Goal: Task Accomplishment & Management: Manage account settings

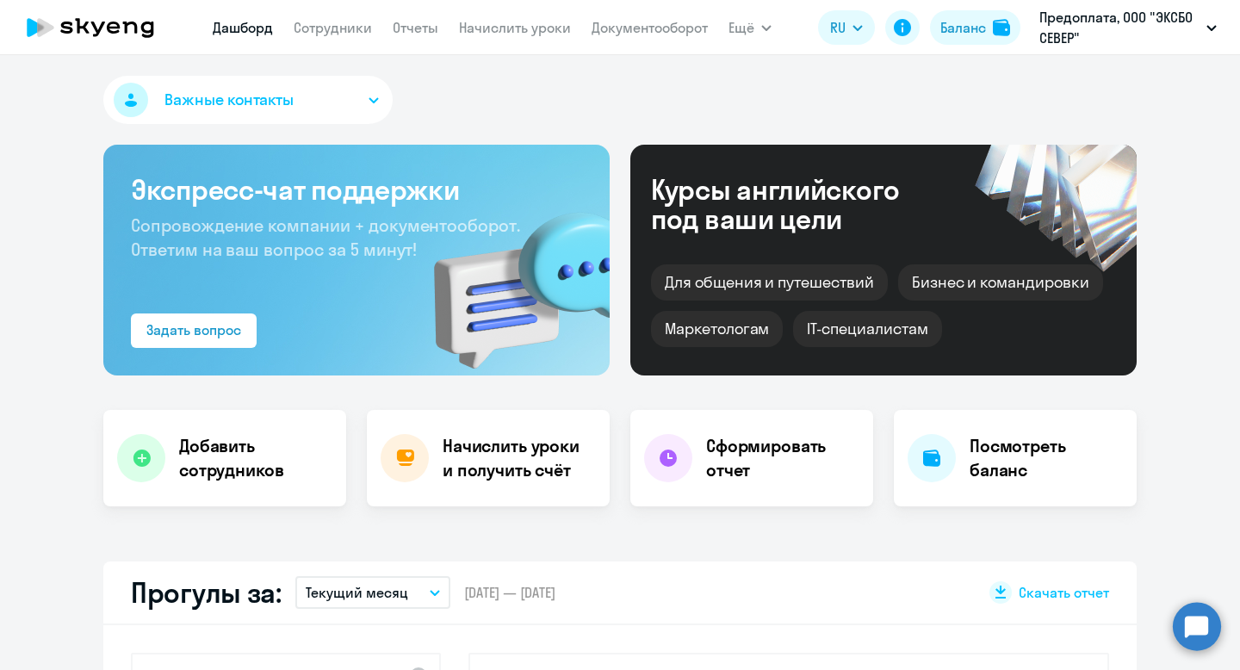
select select "30"
click at [258, 459] on h4 "Добавить сотрудников" at bounding box center [255, 458] width 153 height 48
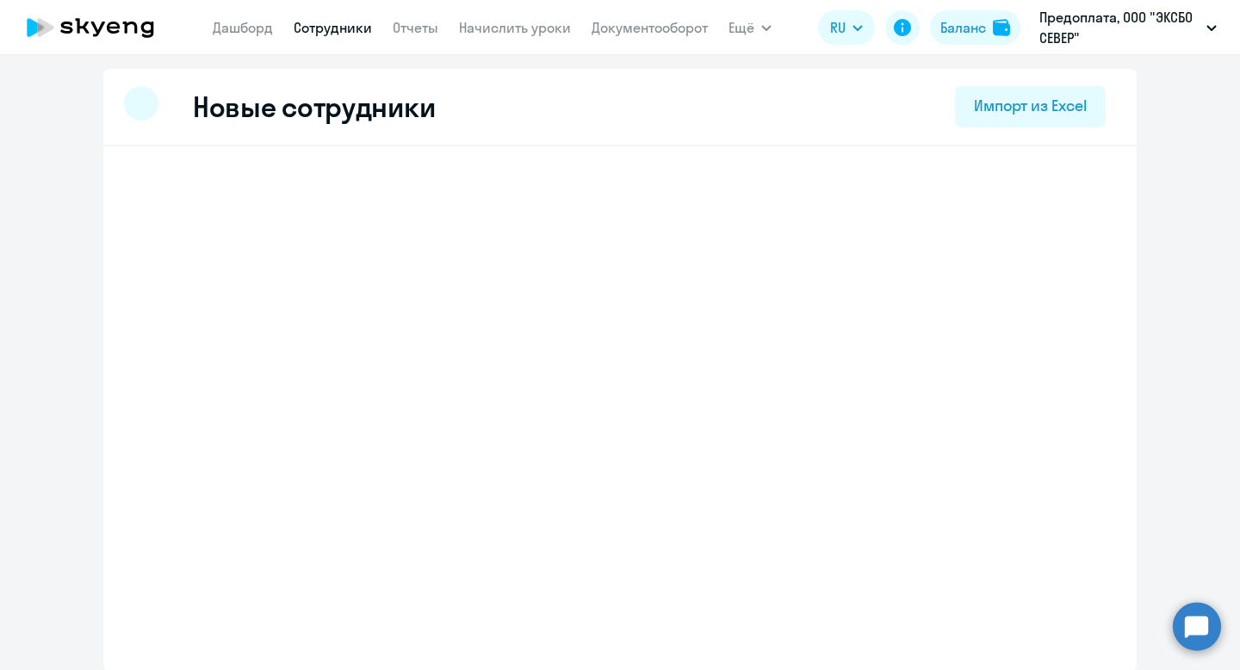
select select "english_adult_not_native_speaker_premium"
select select "3"
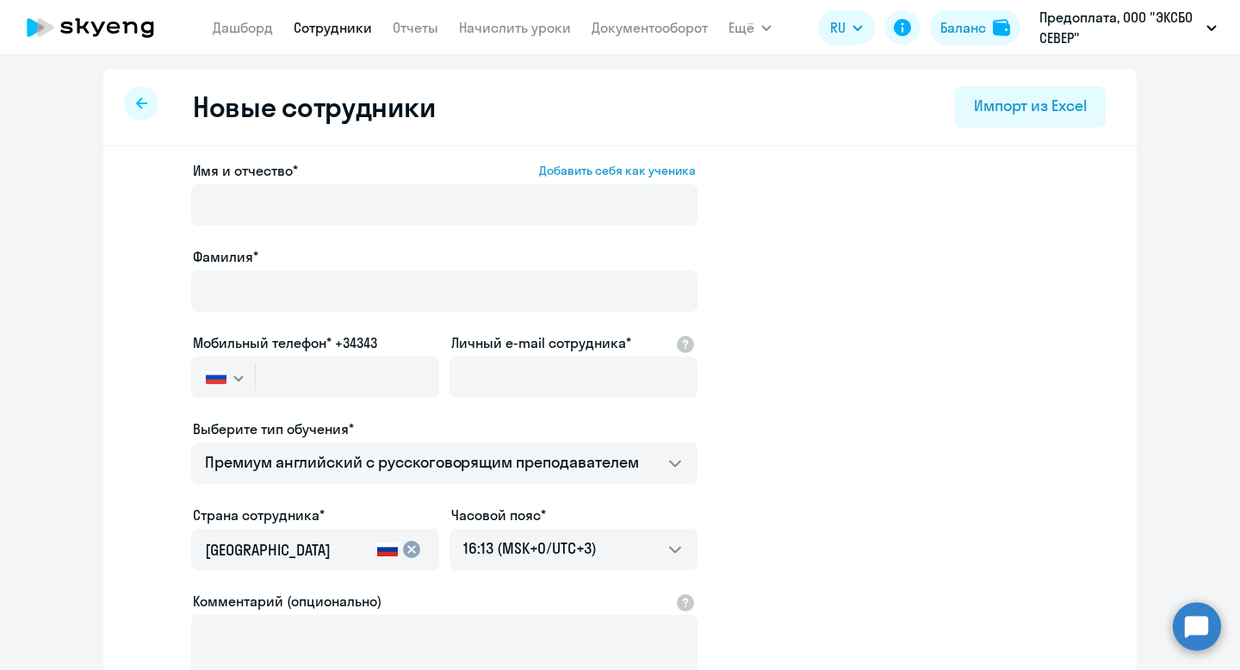
click at [126, 108] on div at bounding box center [141, 103] width 34 height 34
select select "30"
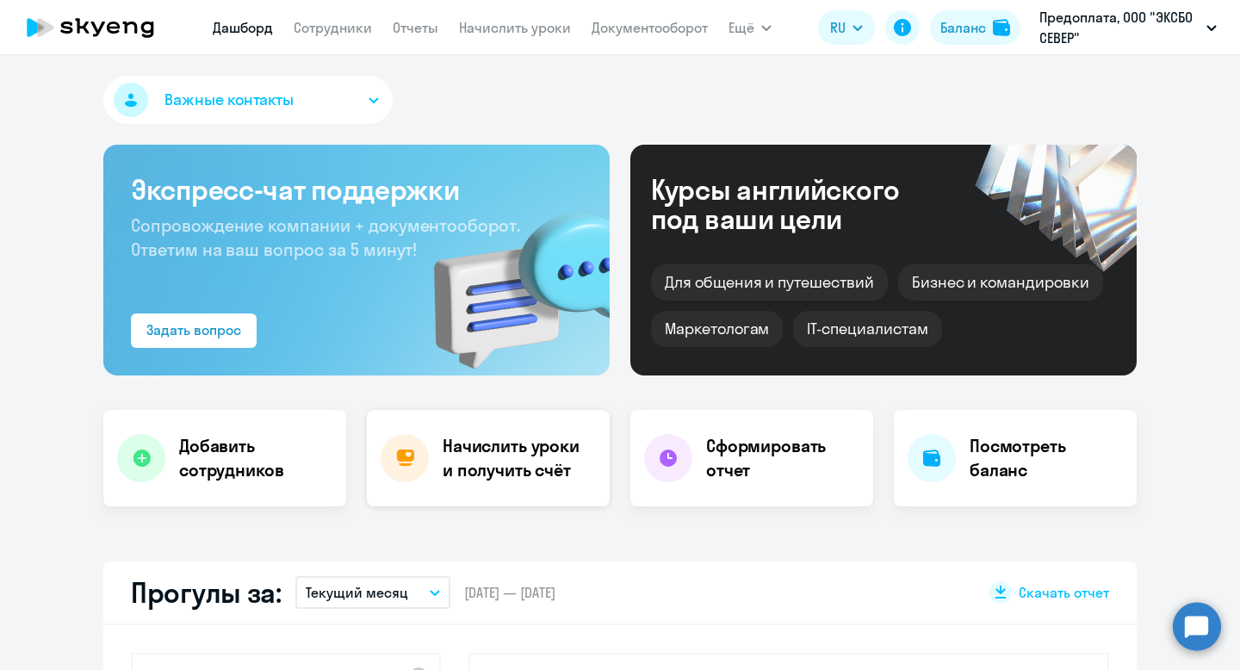
click at [538, 462] on h4 "Начислить уроки и получить счёт" at bounding box center [518, 458] width 150 height 48
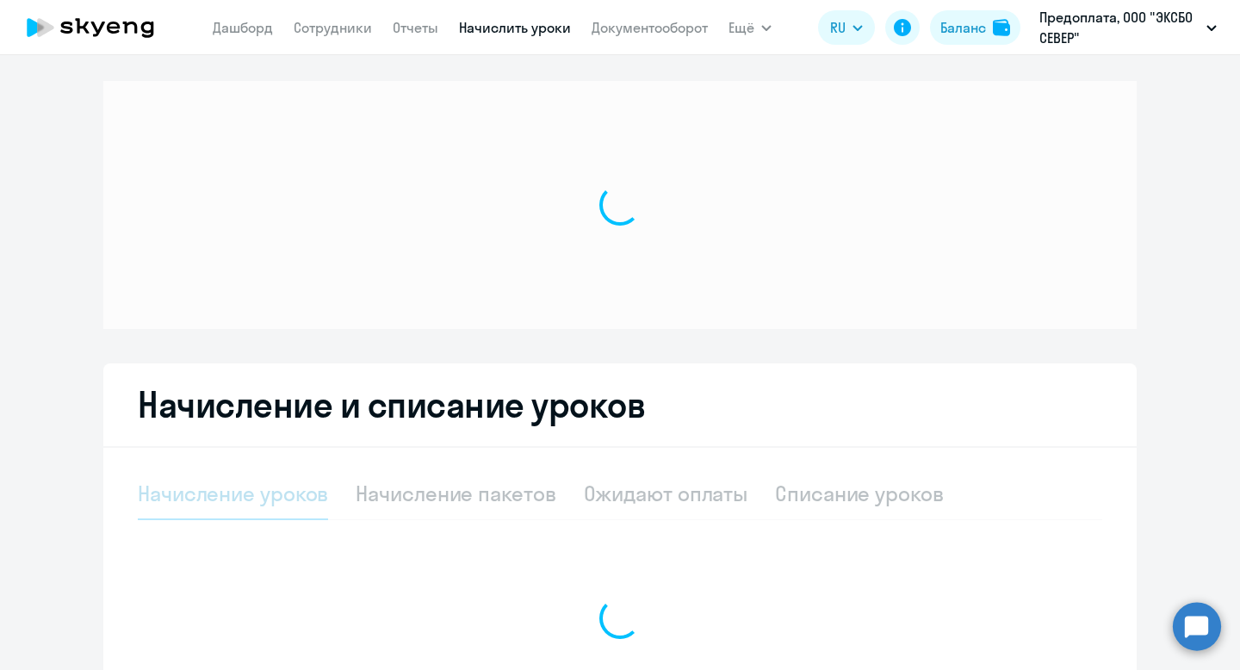
select select "10"
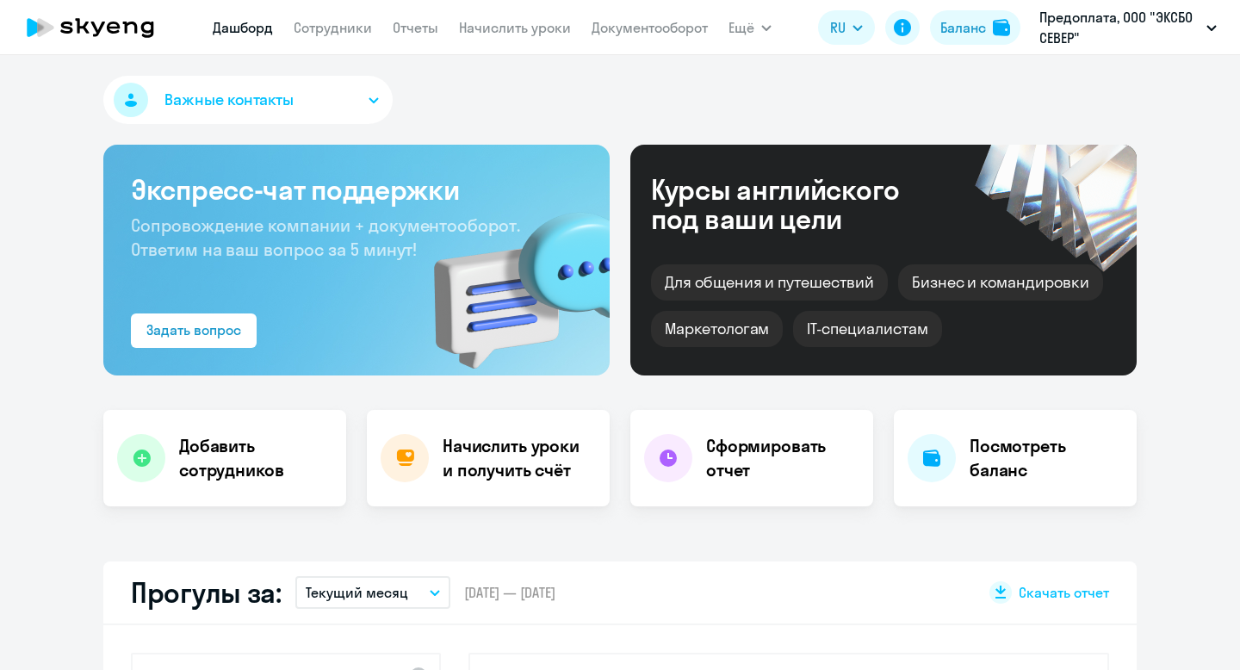
select select "30"
click at [305, 39] on nav "[PERSON_NAME] Отчеты Начислить уроки Документооборот" at bounding box center [460, 27] width 495 height 34
click at [314, 35] on app-menu-item-link "Сотрудники" at bounding box center [333, 28] width 78 height 22
click at [314, 29] on link "Сотрудники" at bounding box center [333, 27] width 78 height 17
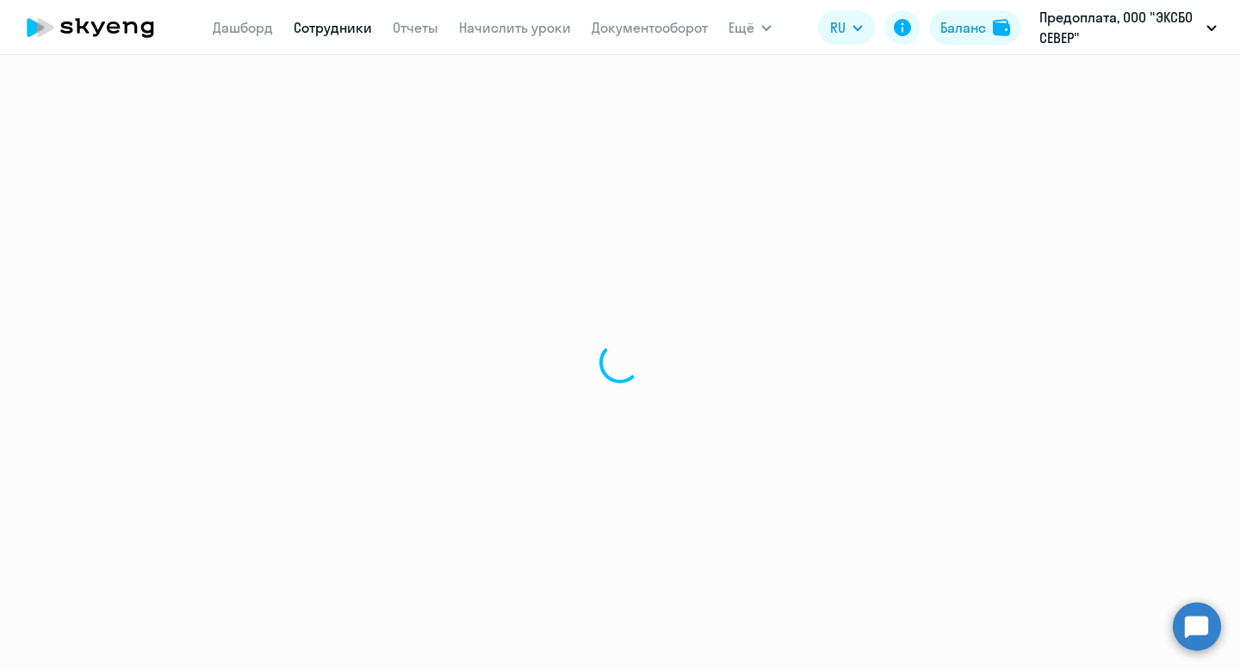
select select "30"
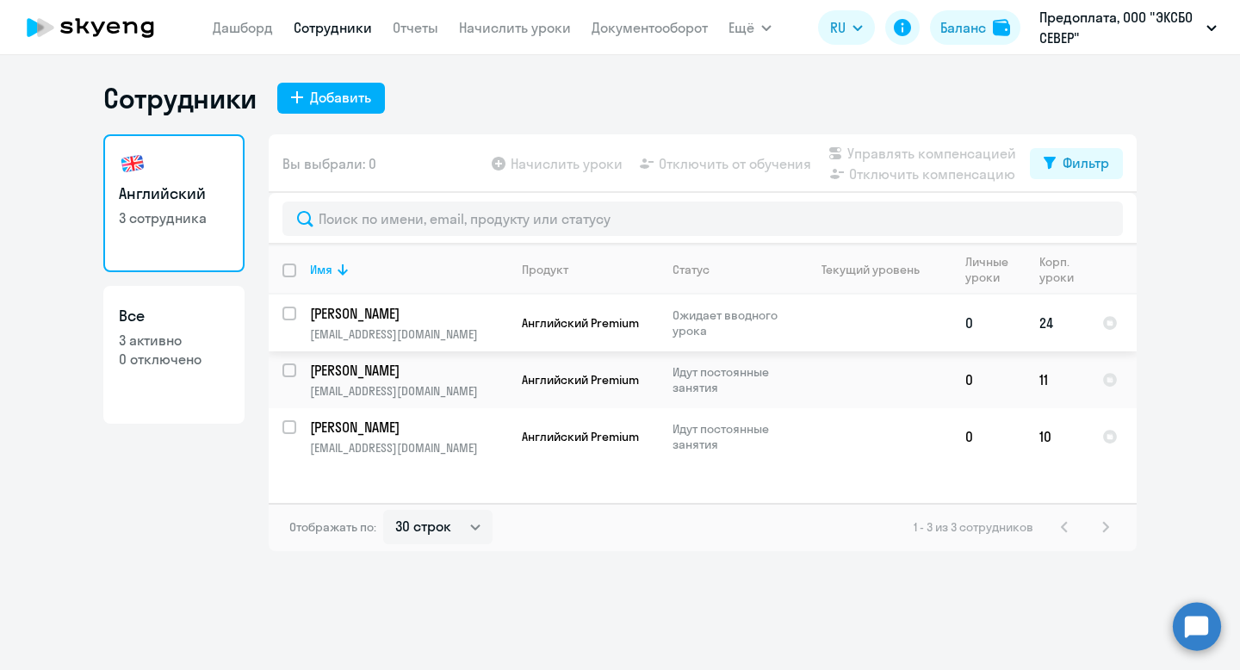
click at [779, 330] on p "Ожидает вводного урока" at bounding box center [732, 322] width 118 height 31
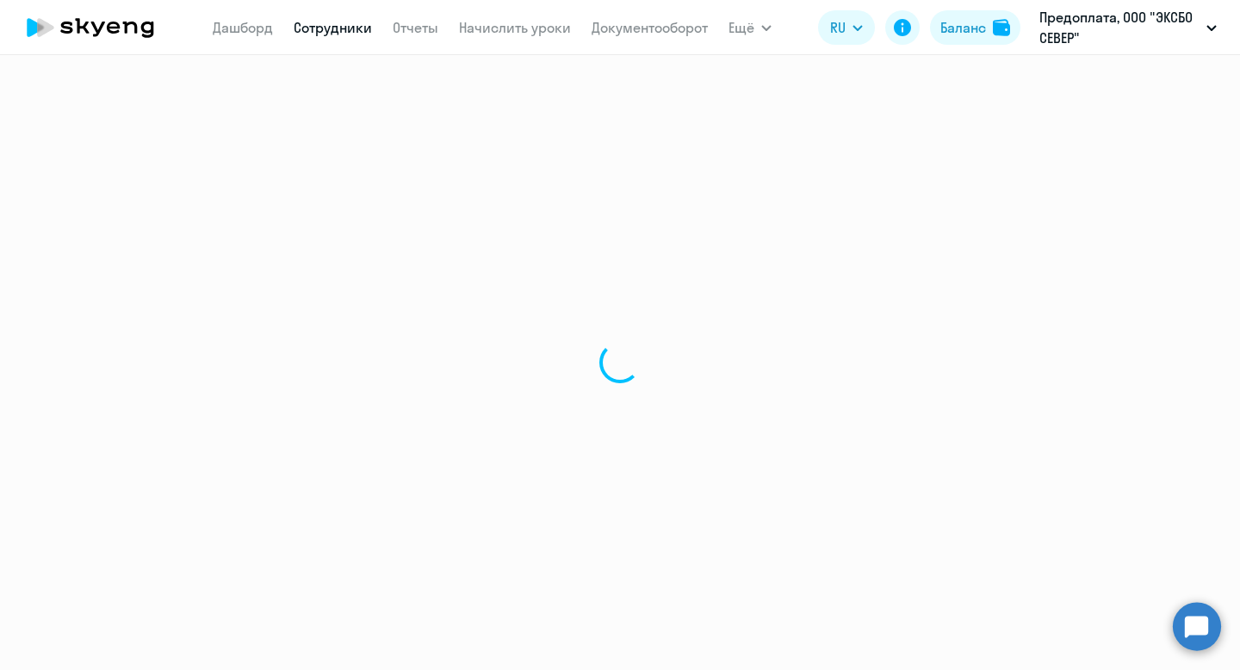
select select "english"
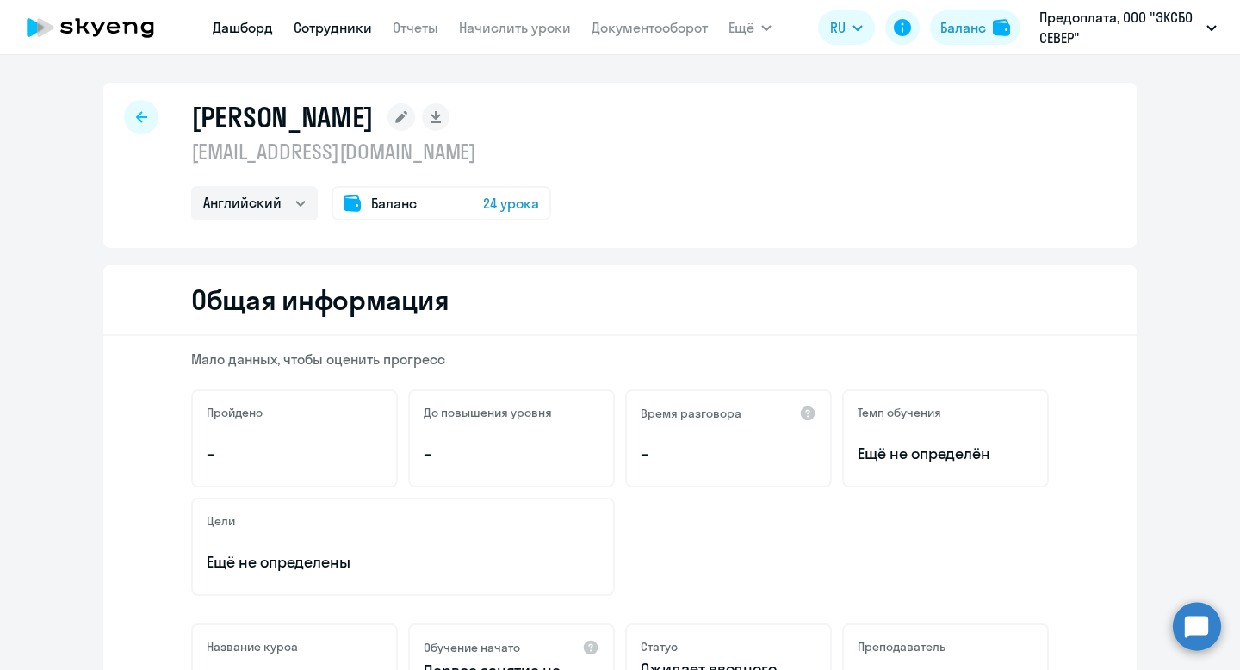
click at [238, 24] on link "Дашборд" at bounding box center [243, 27] width 60 height 17
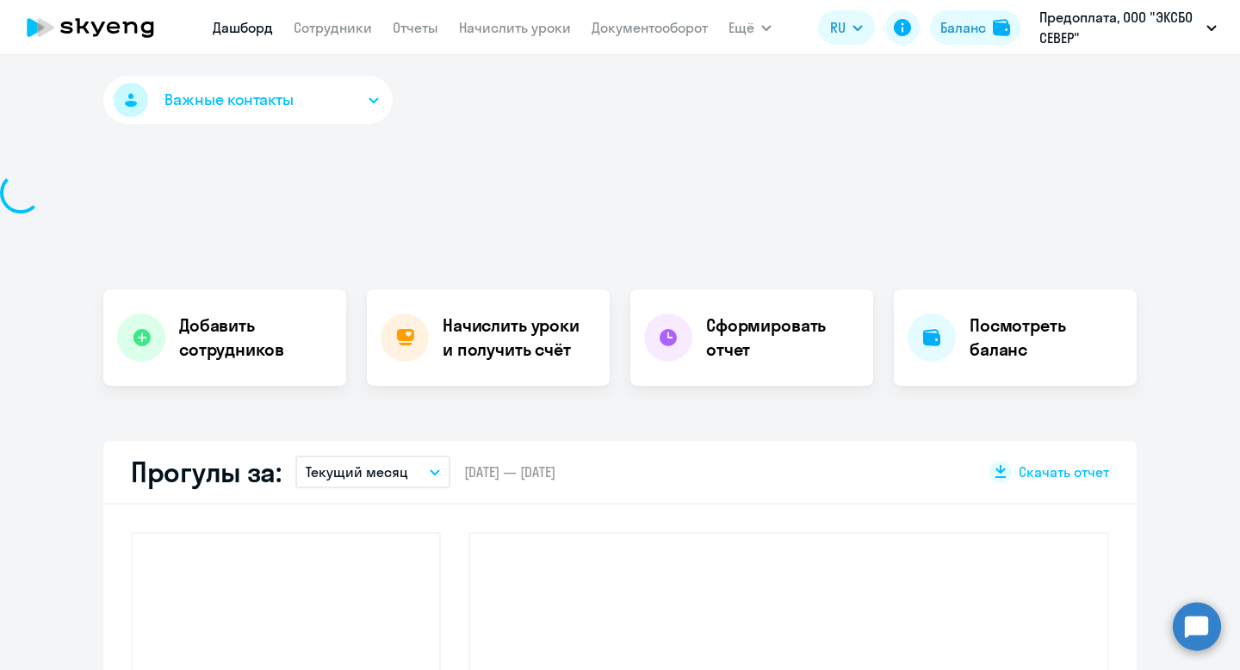
select select "30"
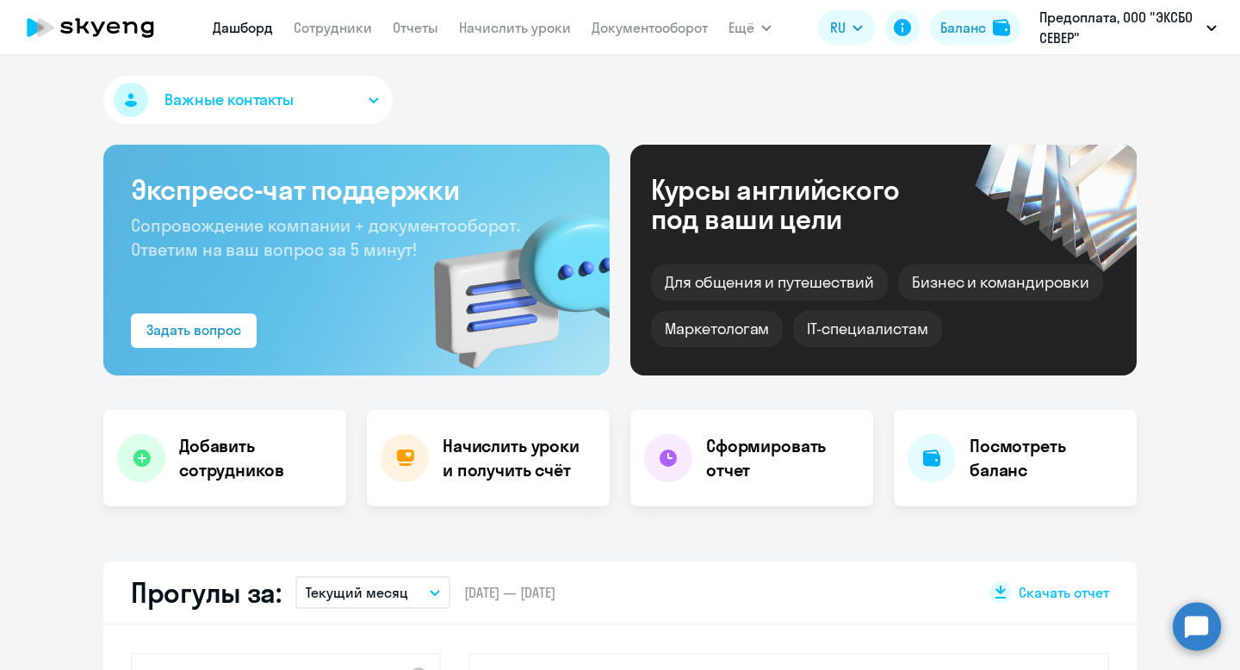
click at [494, 37] on app-menu-item-link "Начислить уроки" at bounding box center [515, 28] width 112 height 22
click at [497, 34] on link "Начислить уроки" at bounding box center [515, 27] width 112 height 17
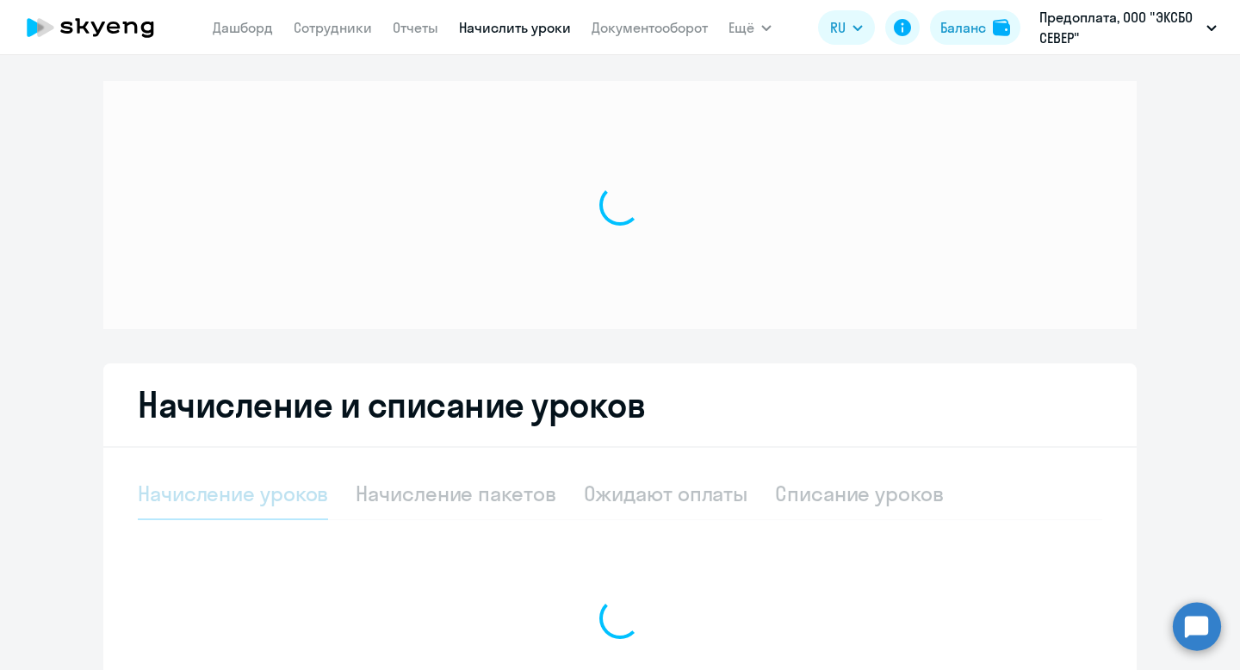
select select "10"
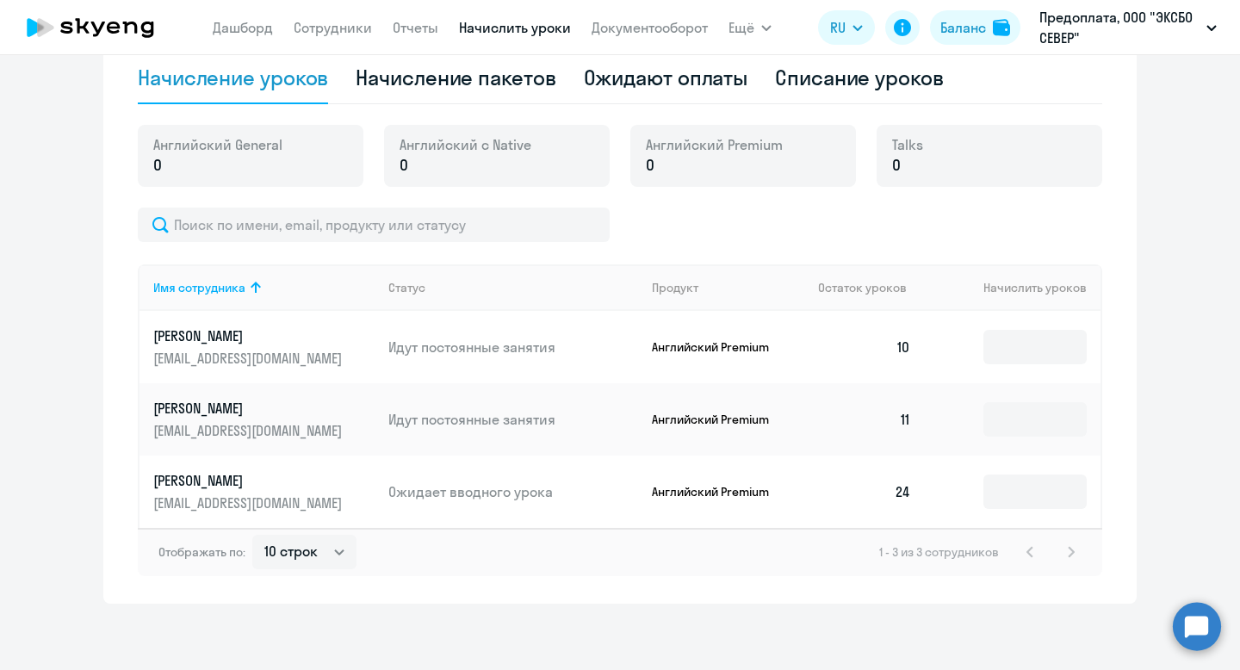
scroll to position [572, 0]
